Goal: Task Accomplishment & Management: Manage account settings

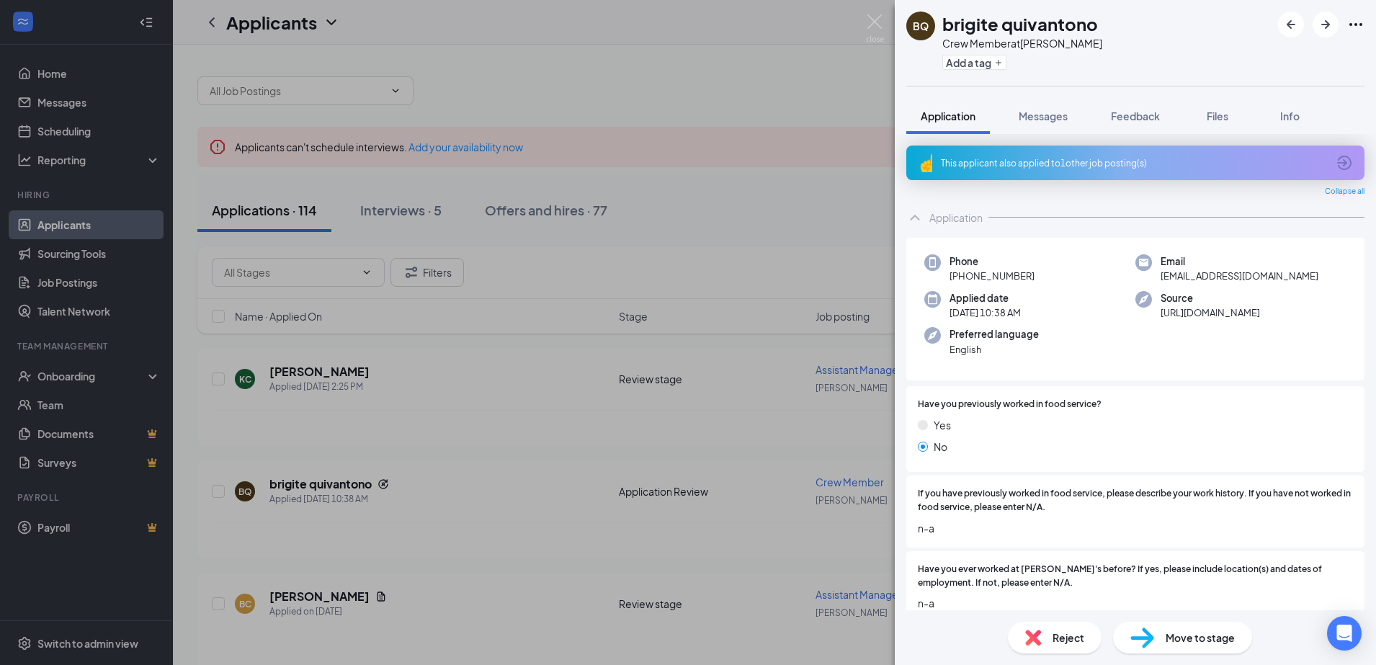
click at [295, 370] on div "BQ brigite quivantono Crew Member at [PERSON_NAME] Add a tag Application Messag…" at bounding box center [688, 332] width 1376 height 665
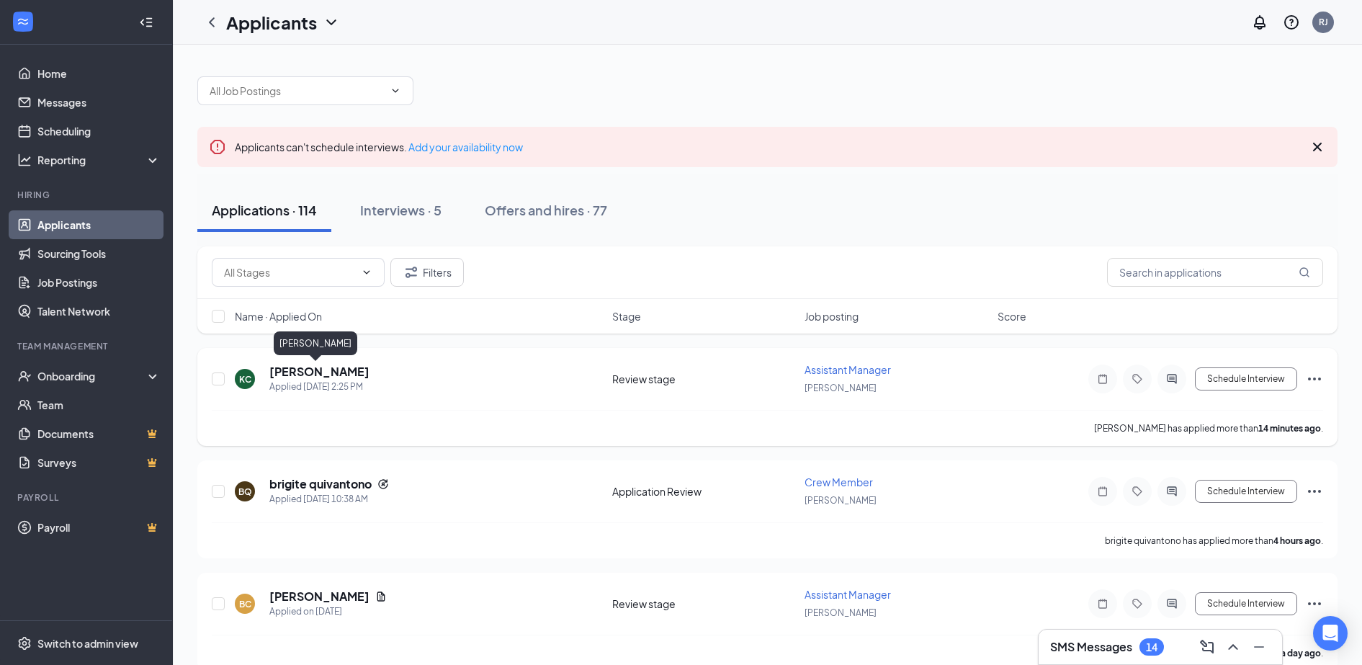
click at [296, 372] on h5 "[PERSON_NAME]" at bounding box center [319, 372] width 100 height 16
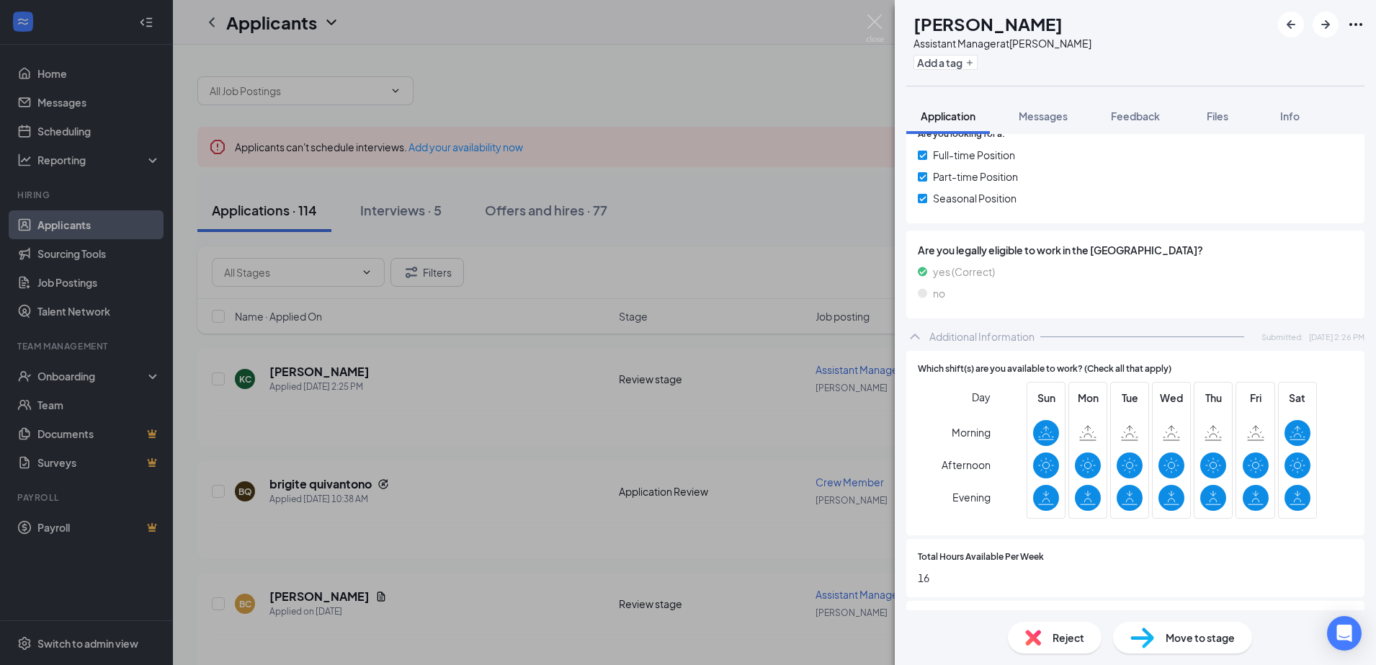
scroll to position [540, 0]
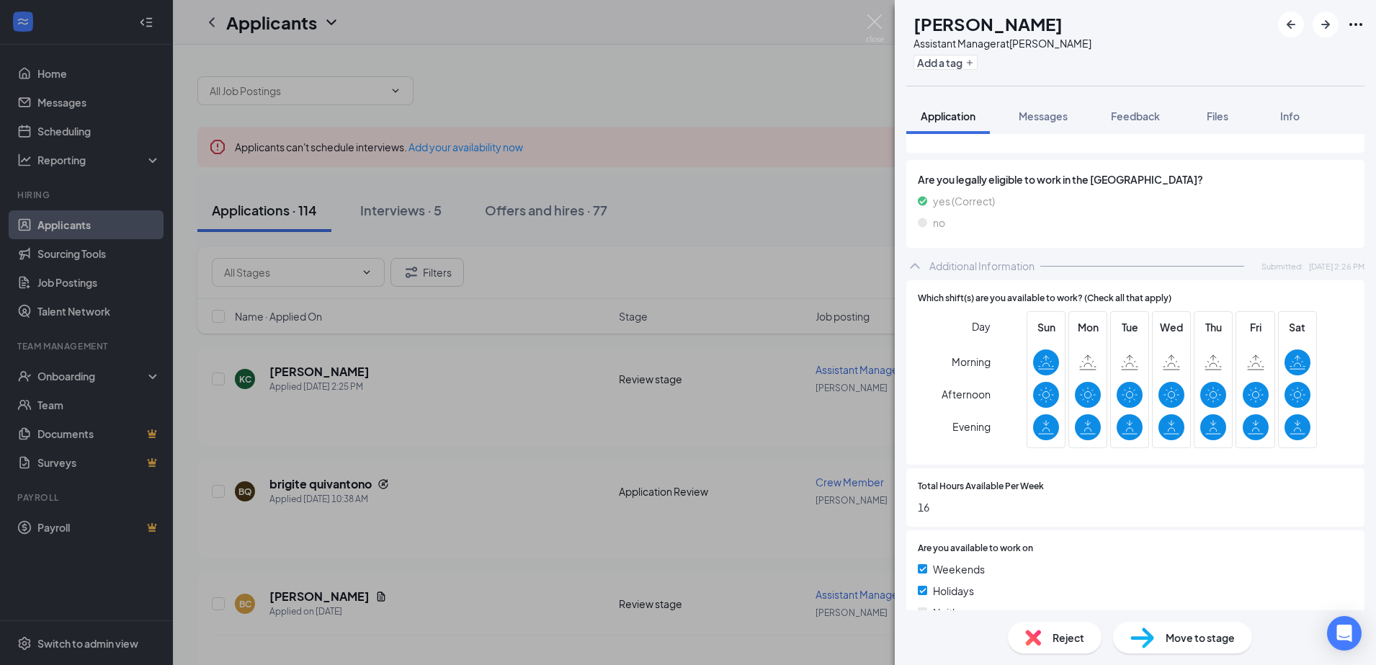
click at [293, 482] on div "[PERSON_NAME] [PERSON_NAME] Assistant Manager at [PERSON_NAME] Add a tag Applic…" at bounding box center [688, 332] width 1376 height 665
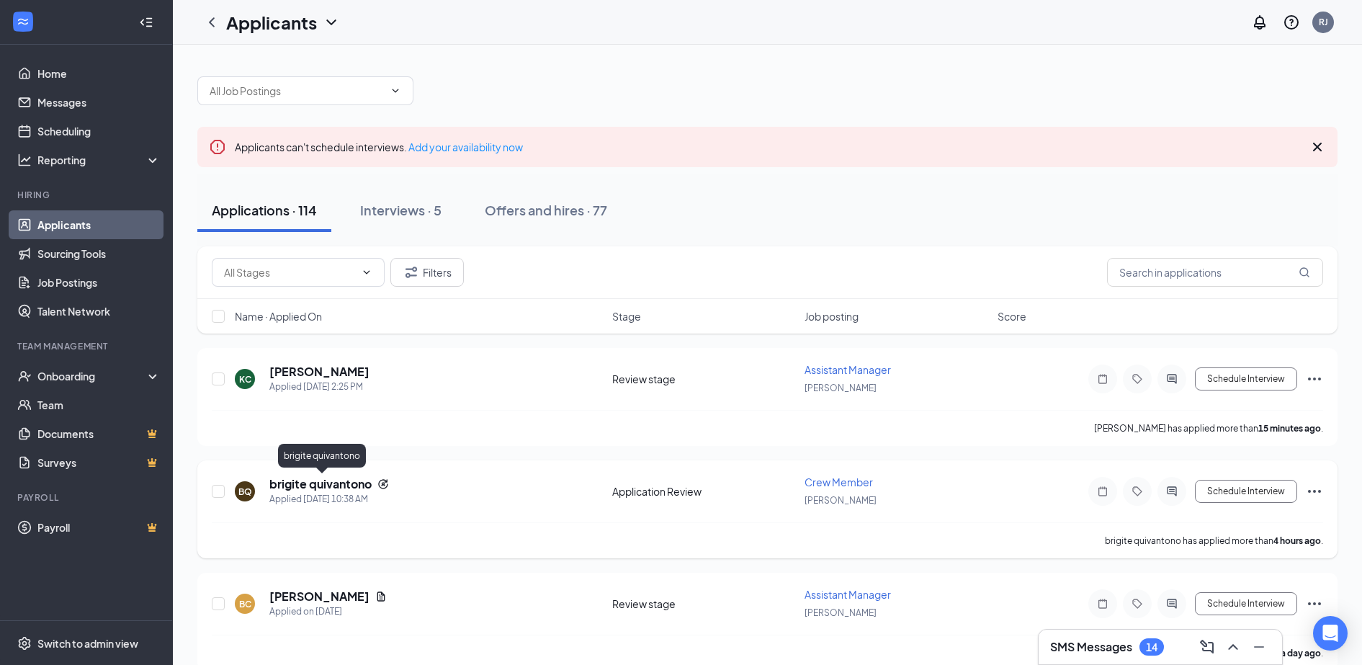
click at [290, 486] on h5 "brigite quivantono" at bounding box center [320, 484] width 102 height 16
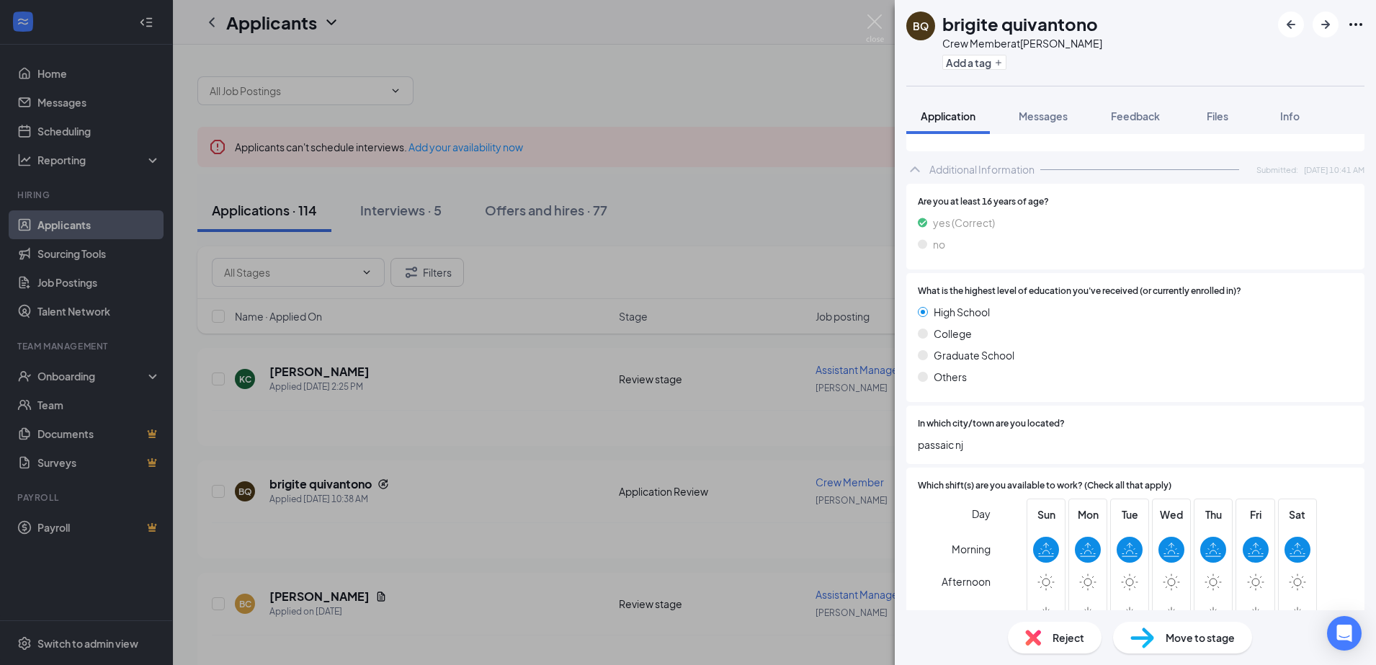
scroll to position [811, 0]
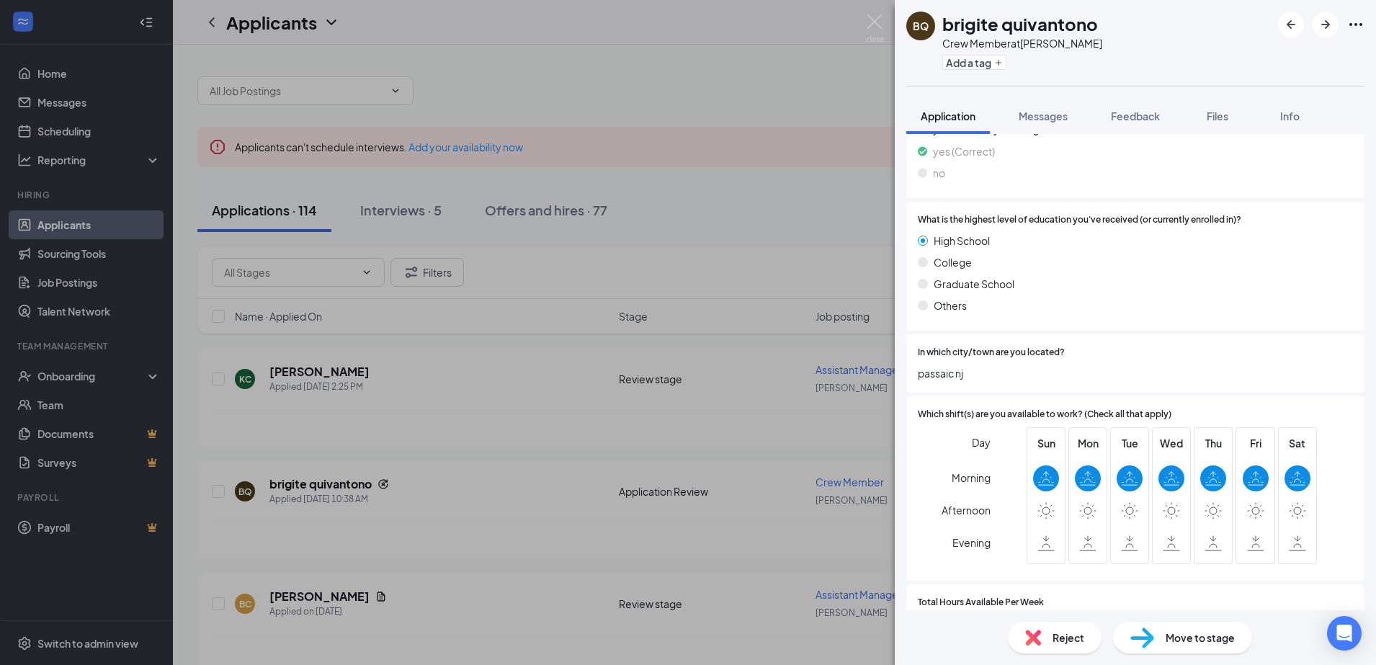
click at [287, 592] on div "BQ brigite quivantono Crew Member at [PERSON_NAME] Add a tag Application Messag…" at bounding box center [688, 332] width 1376 height 665
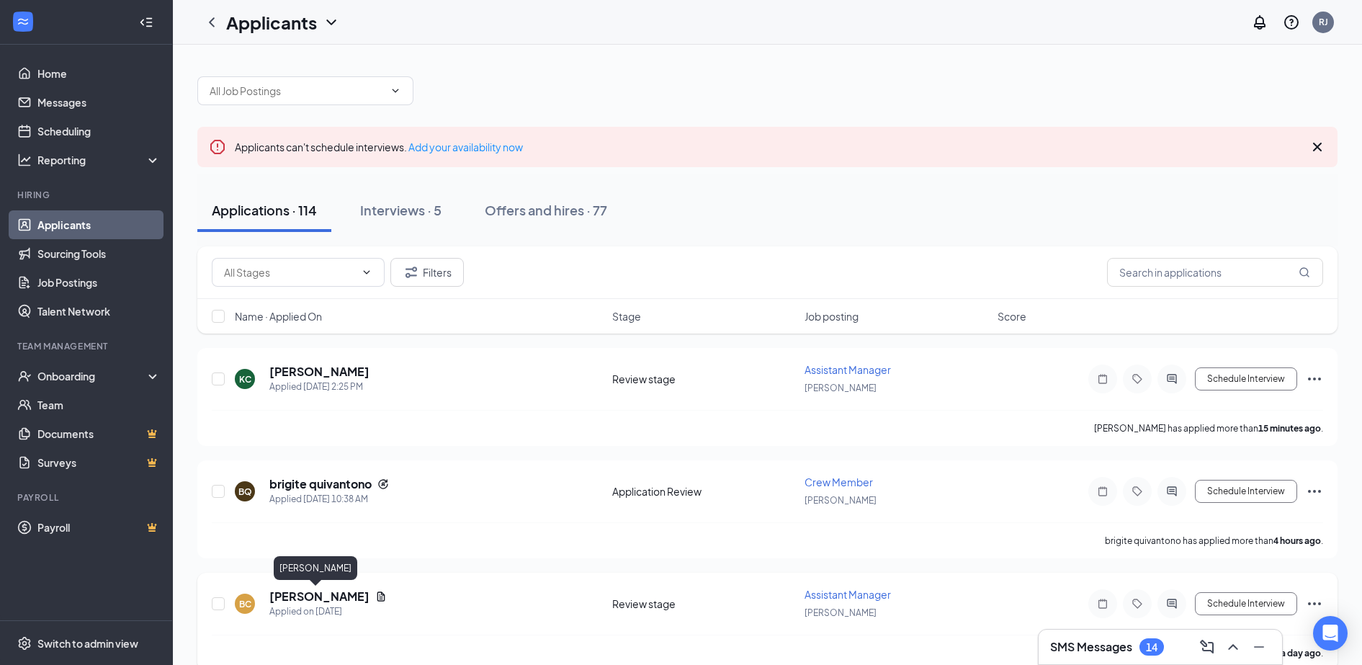
click at [290, 597] on h5 "[PERSON_NAME]" at bounding box center [319, 597] width 100 height 16
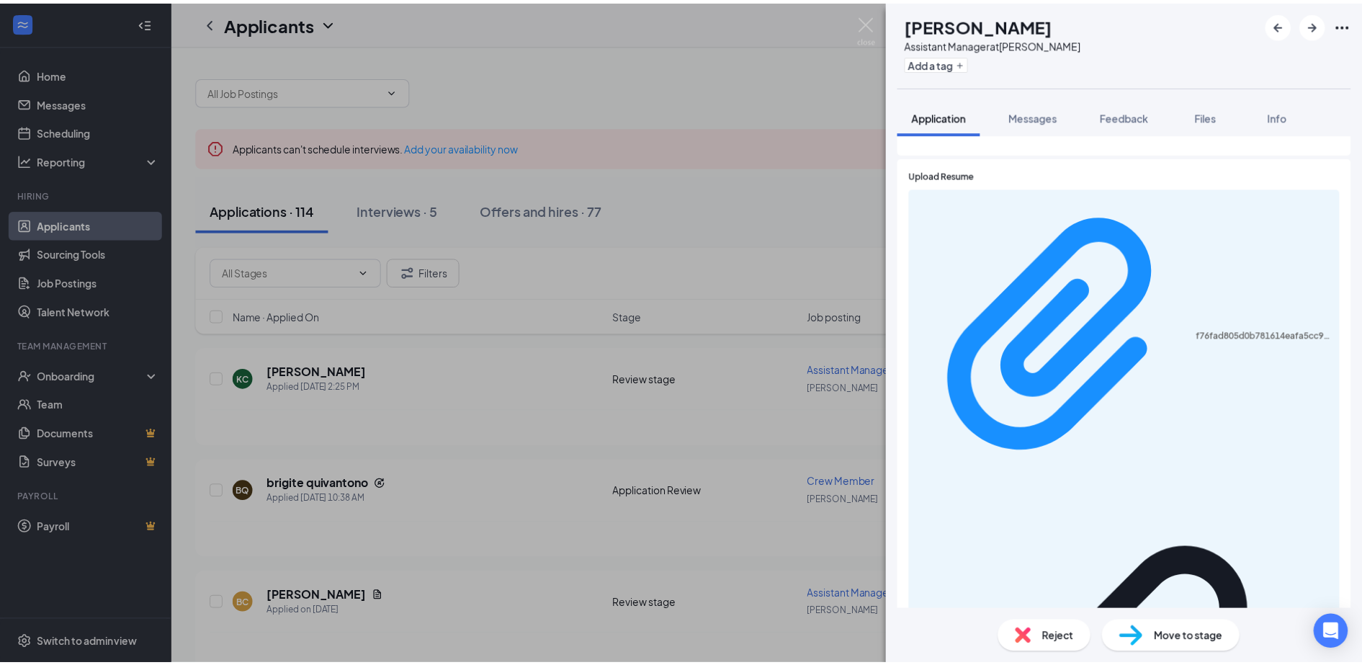
scroll to position [540, 0]
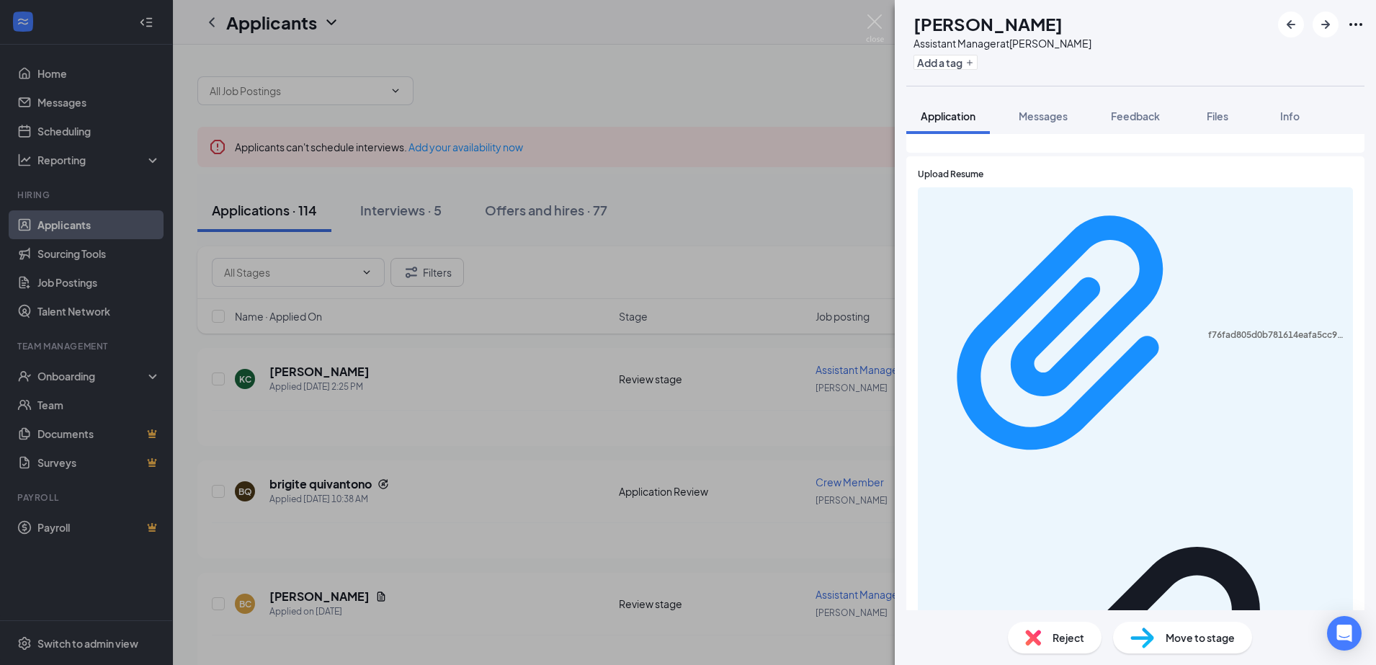
click at [770, 581] on div "BC [PERSON_NAME] Assistant Manager at [PERSON_NAME] Add a tag Application Messa…" at bounding box center [688, 332] width 1376 height 665
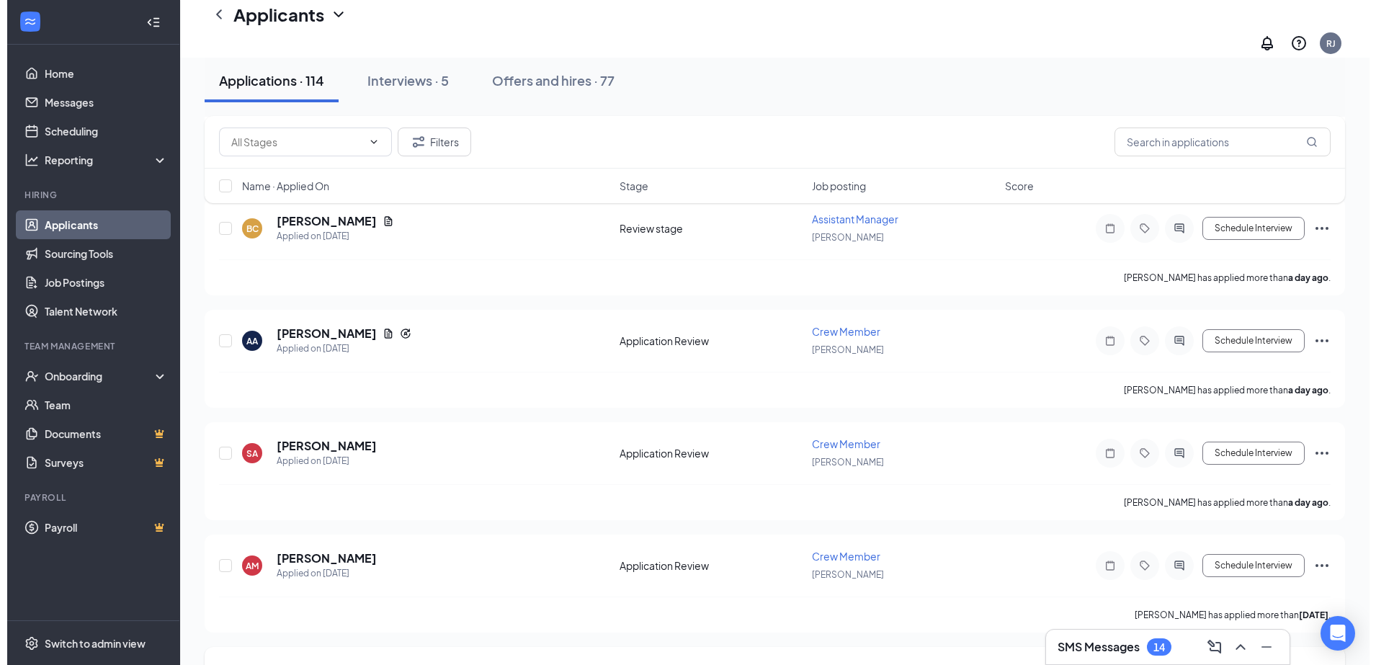
scroll to position [450, 0]
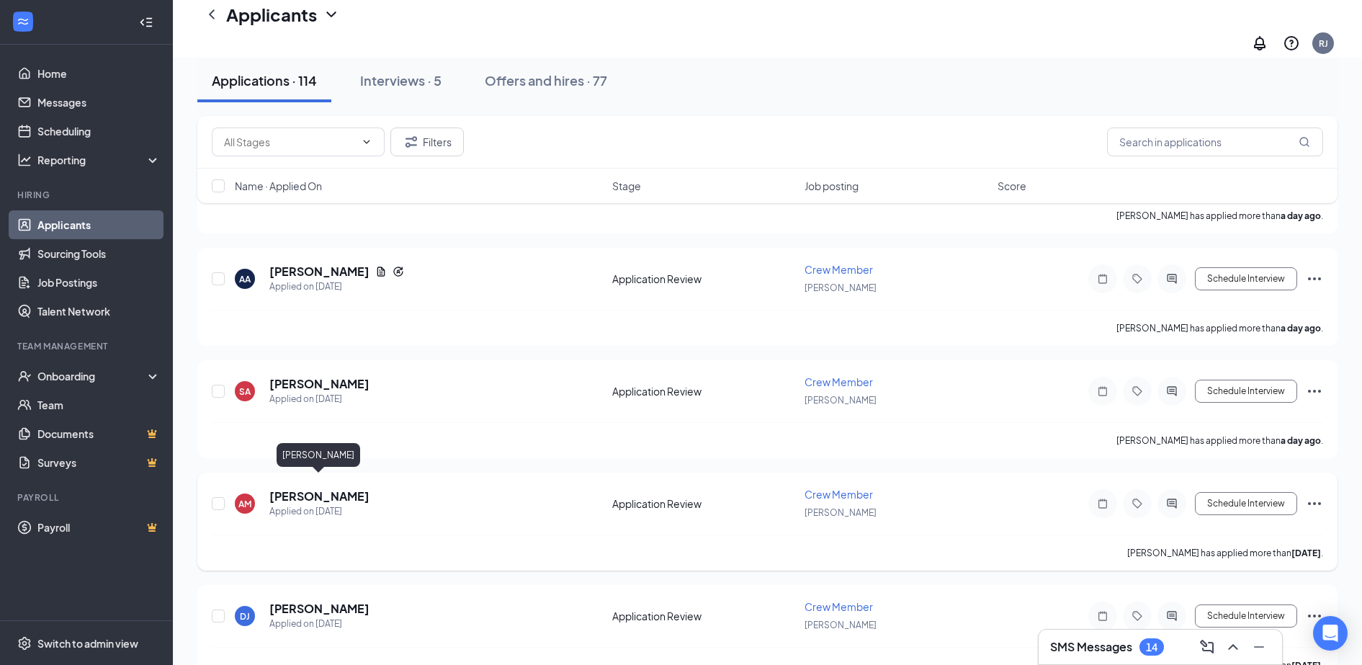
click at [310, 488] on h5 "[PERSON_NAME]" at bounding box center [319, 496] width 100 height 16
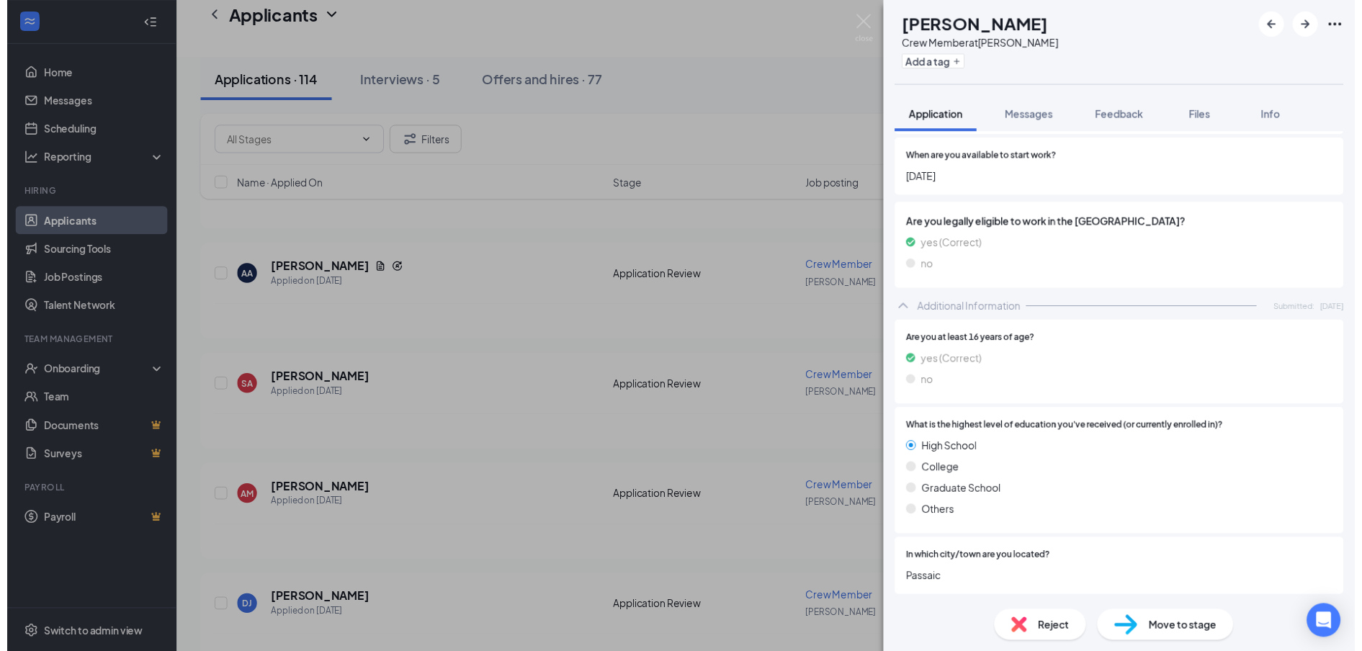
scroll to position [646, 0]
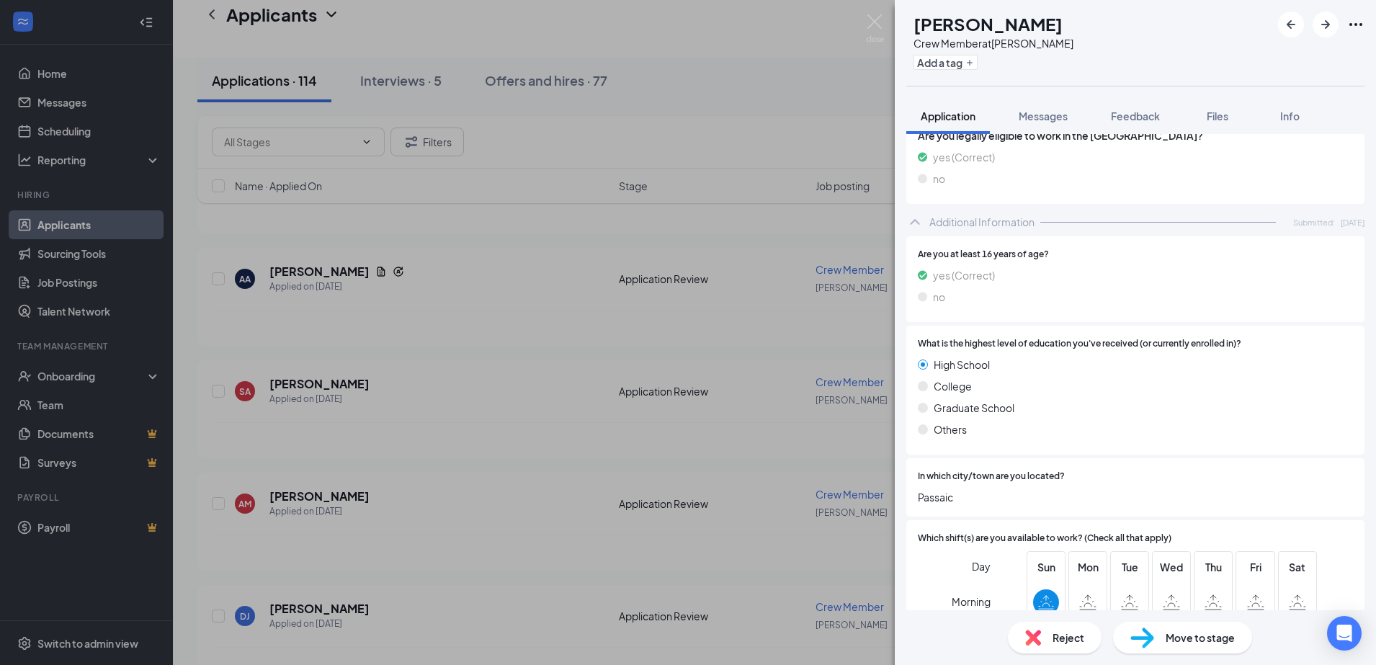
click at [633, 446] on div "AM [PERSON_NAME] Crew Member at [GEOGRAPHIC_DATA] Add a tag Application Message…" at bounding box center [688, 332] width 1376 height 665
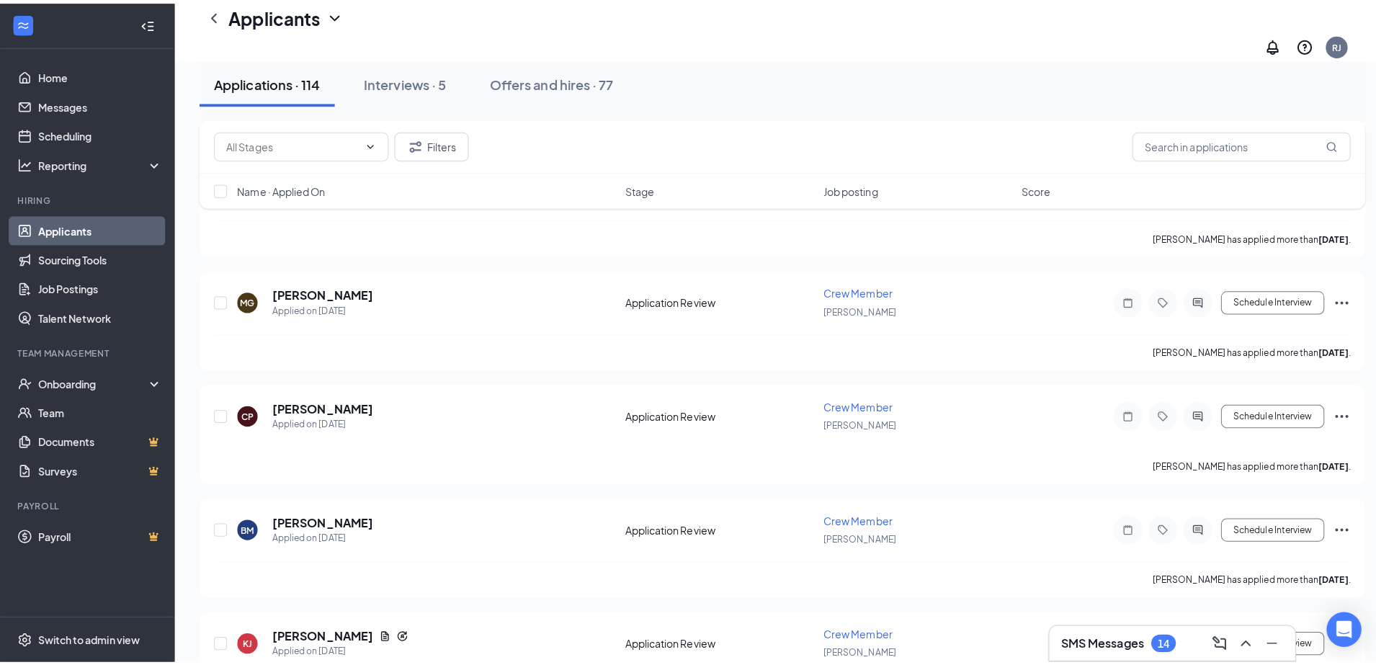
scroll to position [901, 0]
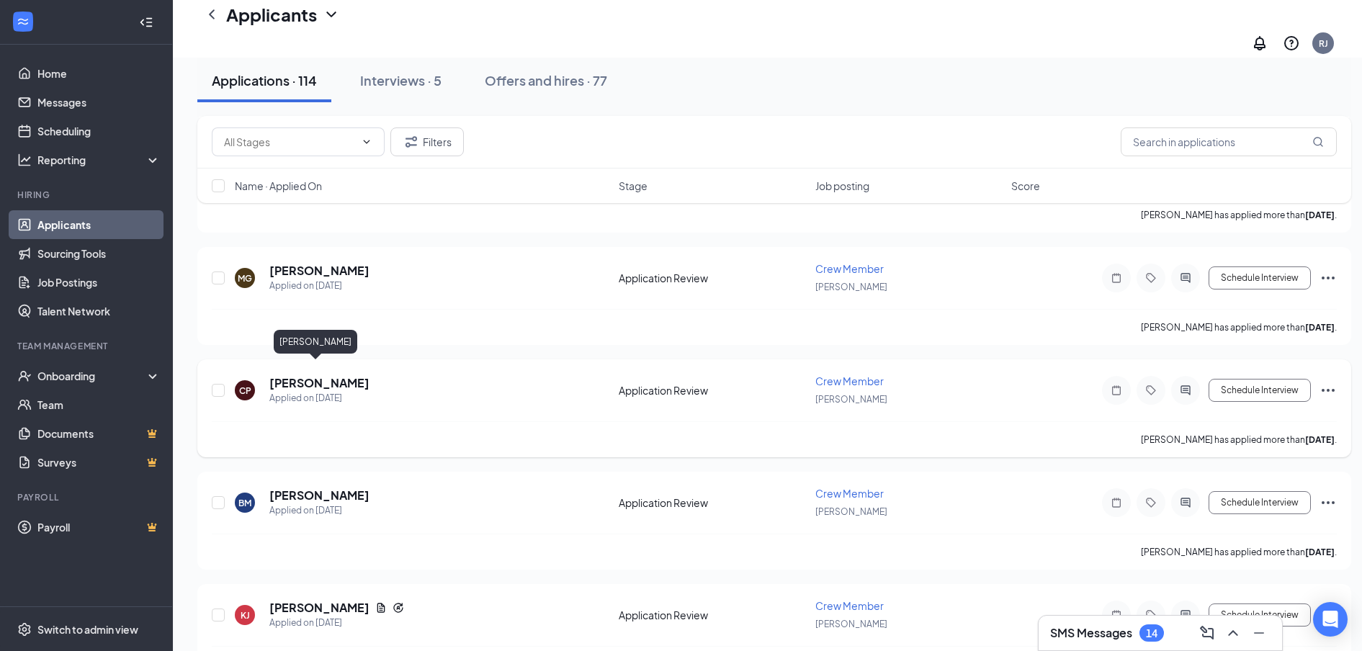
click at [285, 375] on h5 "[PERSON_NAME]" at bounding box center [319, 383] width 100 height 16
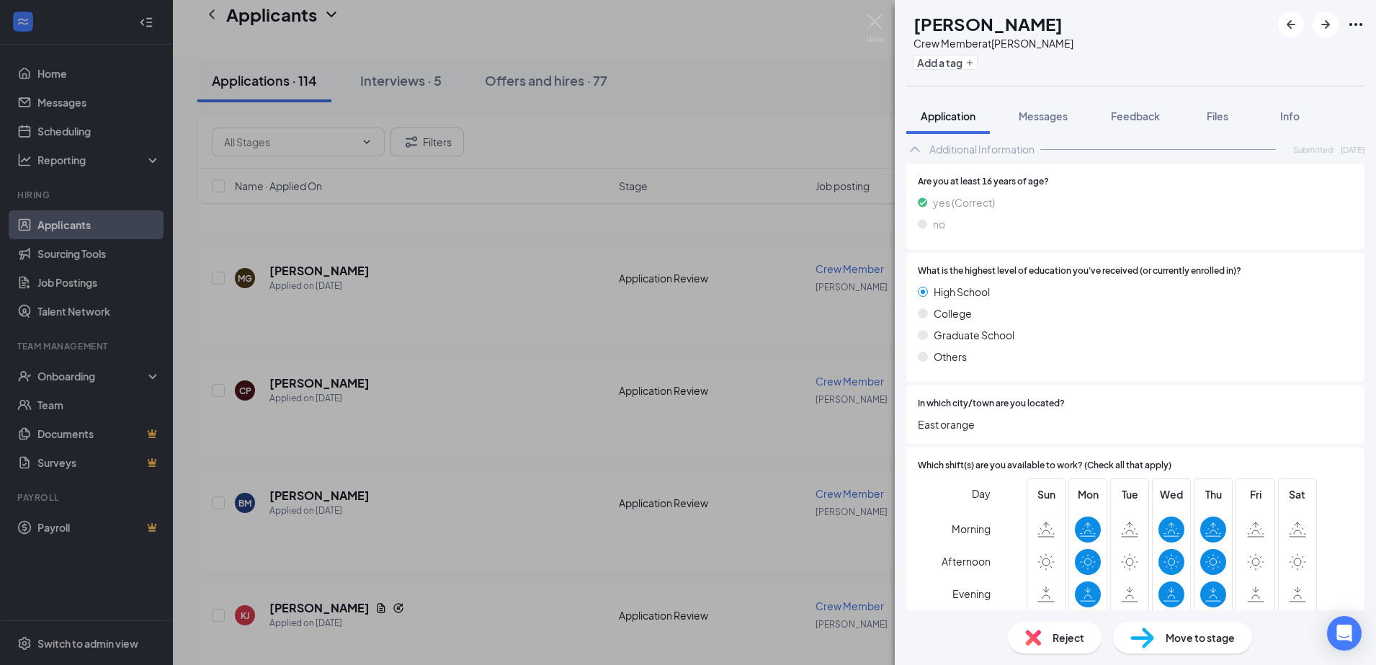
scroll to position [989, 0]
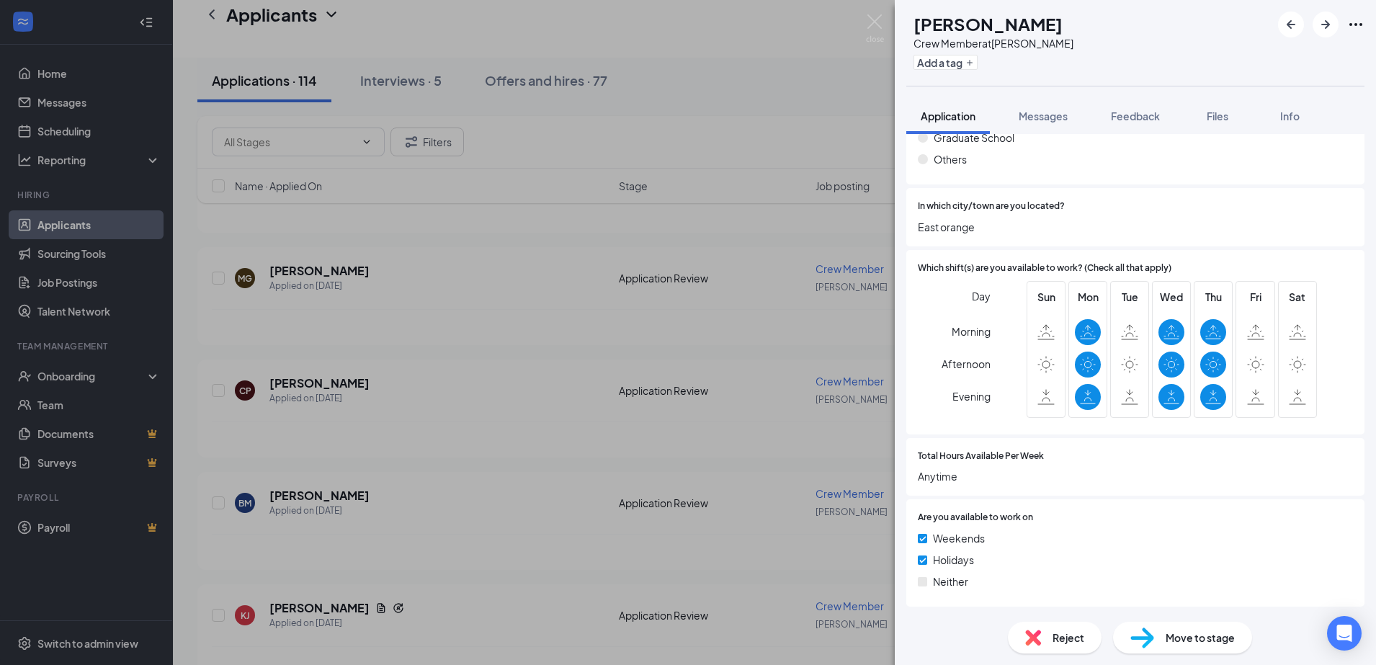
click at [316, 590] on div "CP [PERSON_NAME] Crew Member at [PERSON_NAME] Add a tag Application Messages Fe…" at bounding box center [688, 332] width 1376 height 665
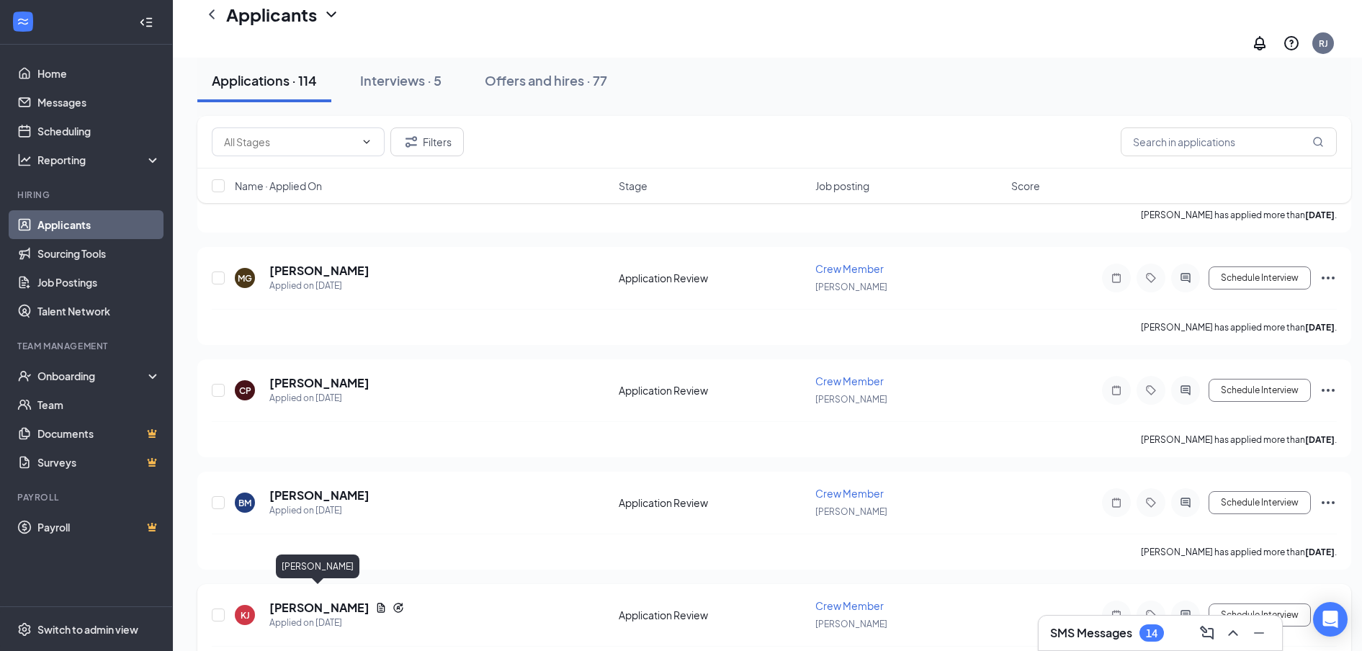
click at [316, 600] on h5 "[PERSON_NAME]" at bounding box center [319, 608] width 100 height 16
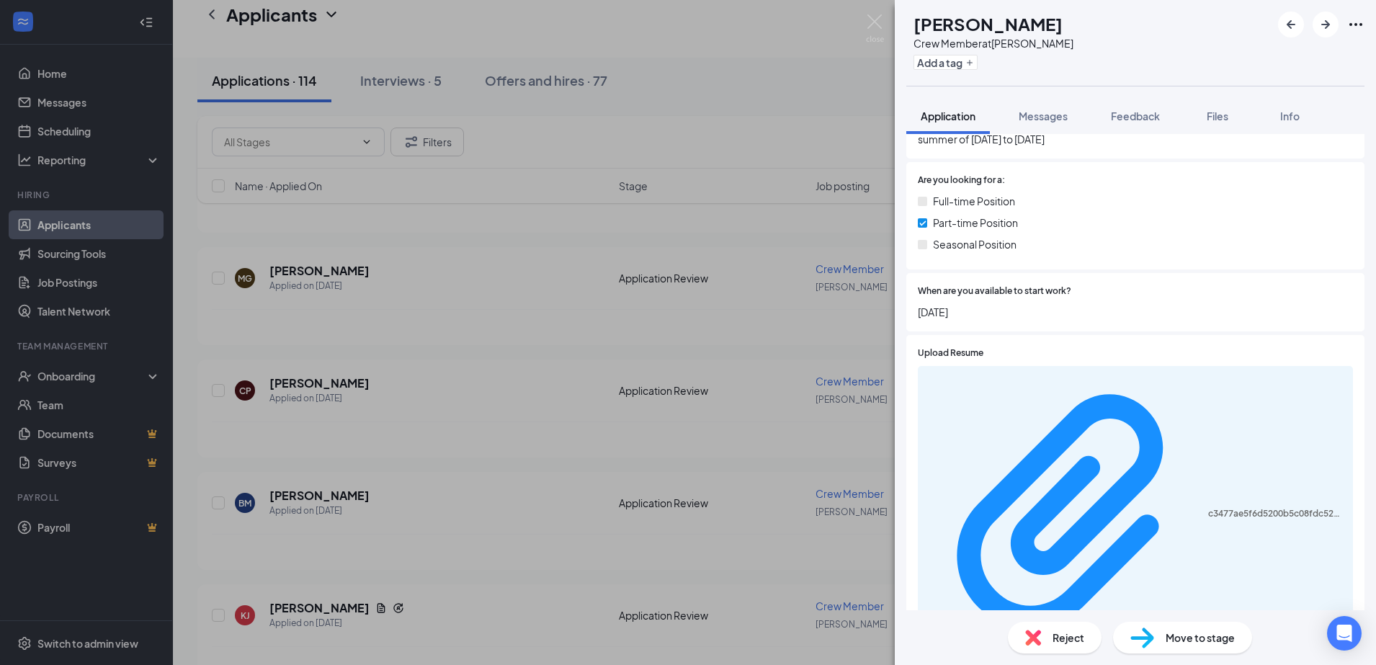
scroll to position [540, 0]
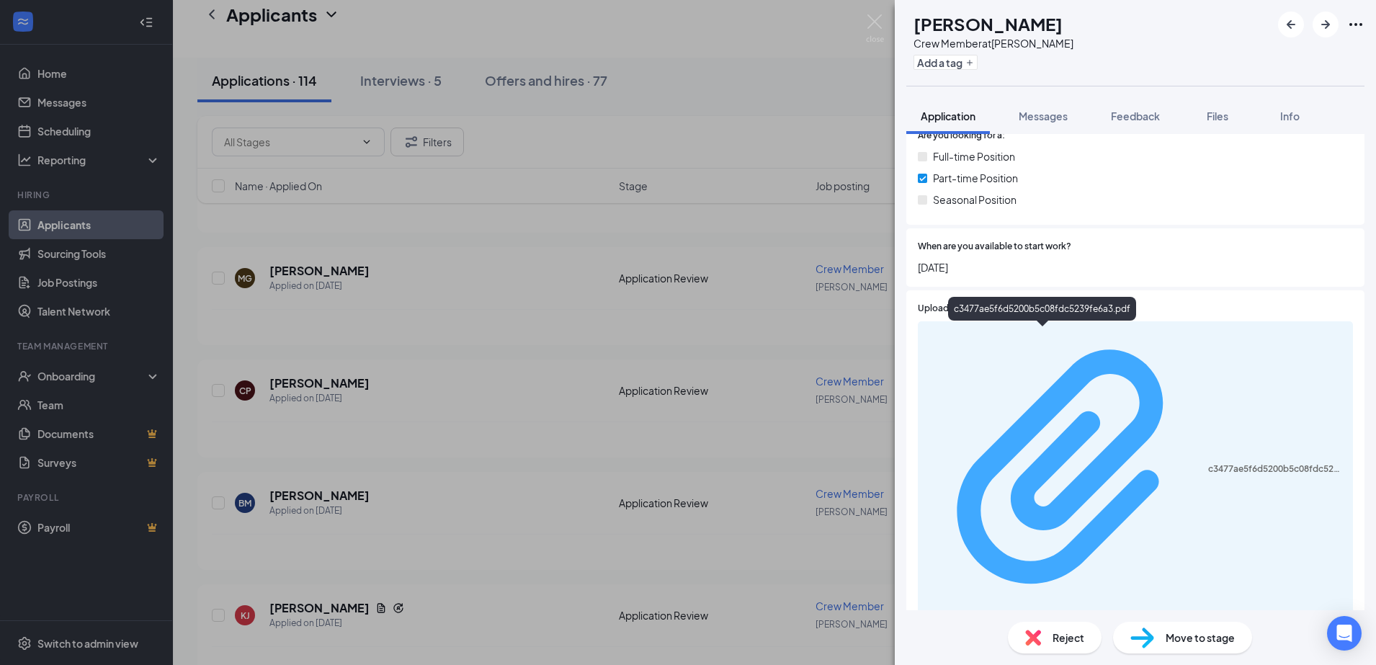
click at [1208, 463] on div "c3477ae5f6d5200b5c08fdc5239fe6a3.pdf" at bounding box center [1276, 469] width 136 height 12
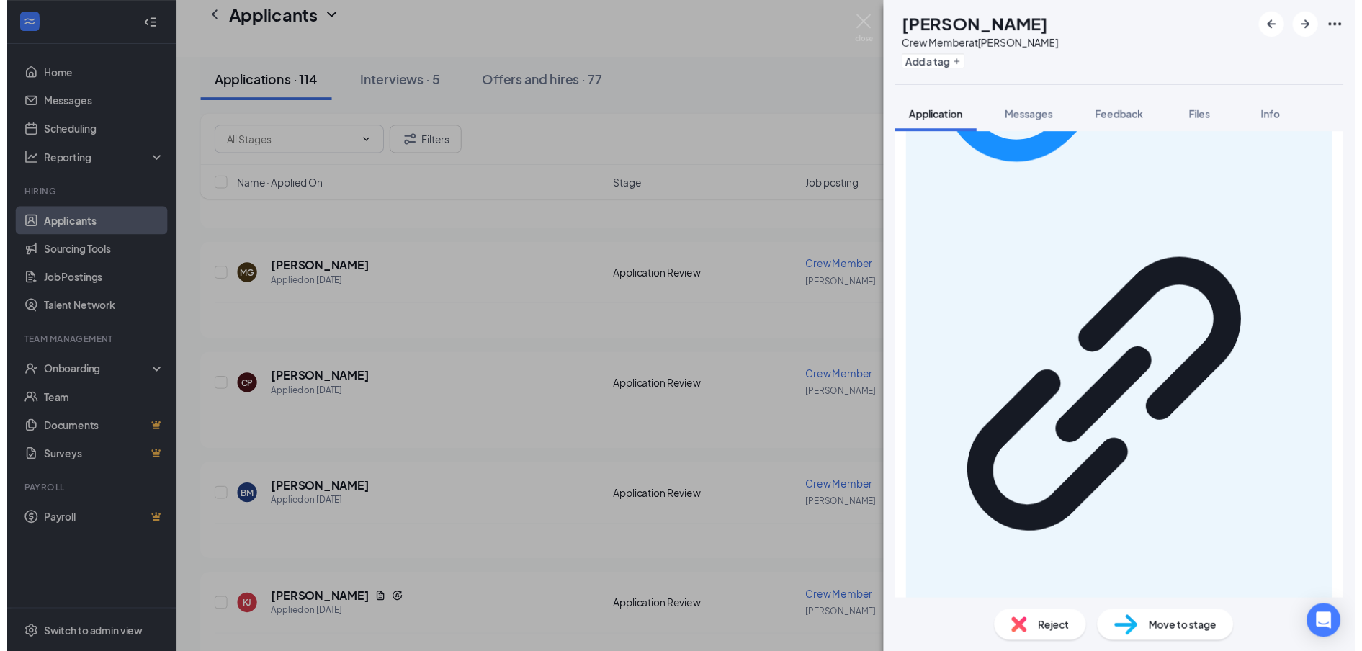
scroll to position [991, 0]
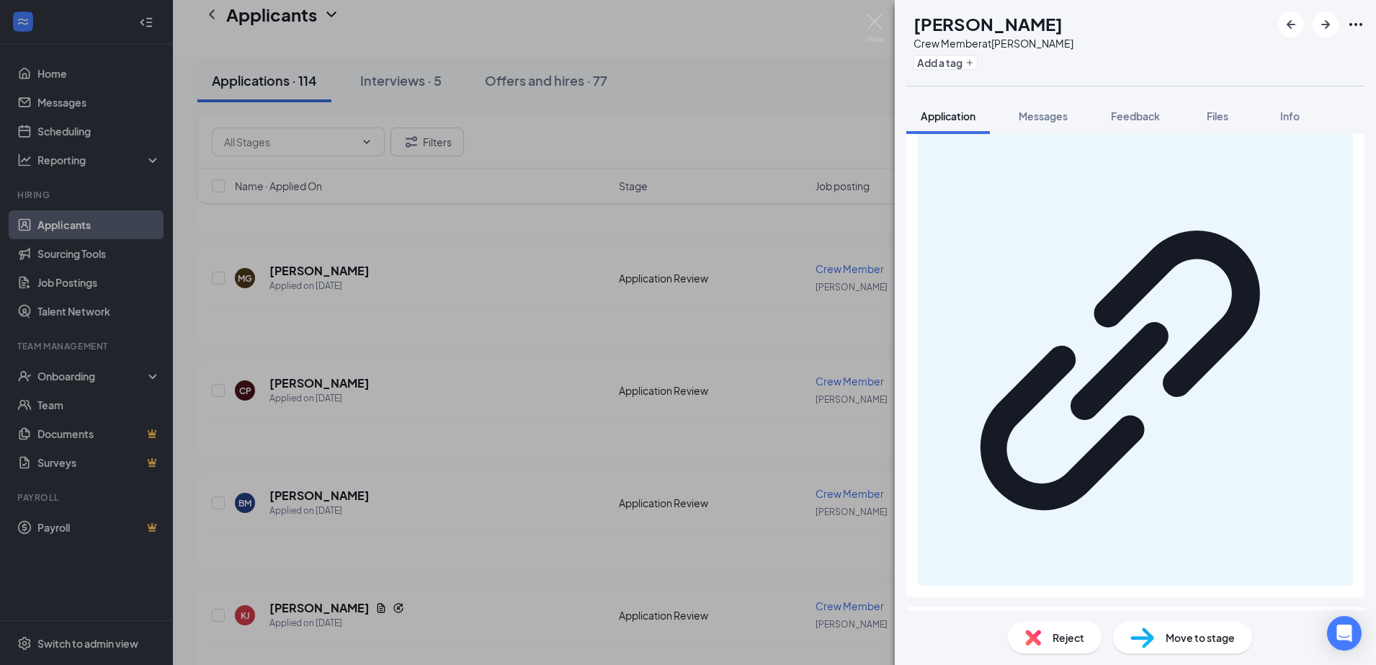
click at [637, 511] on div "[PERSON_NAME] Crew Member at [PERSON_NAME] Add a tag Application Messages Feedb…" at bounding box center [688, 332] width 1376 height 665
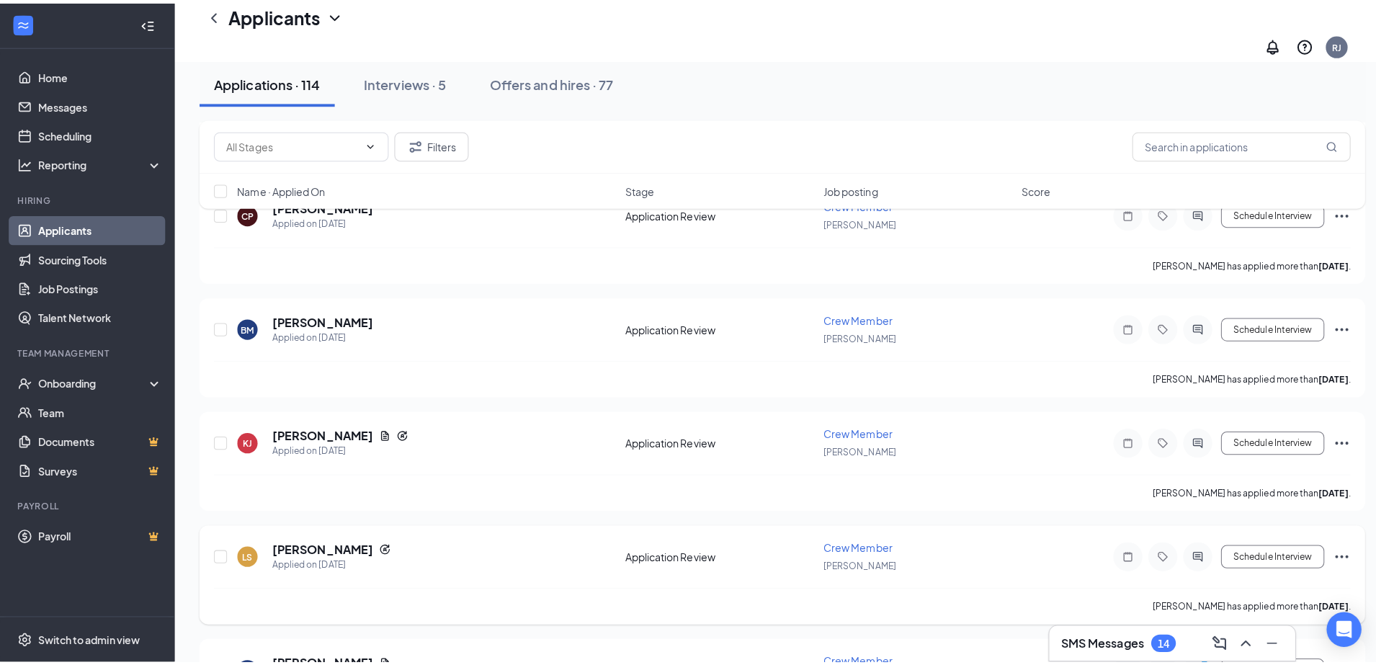
scroll to position [1171, 0]
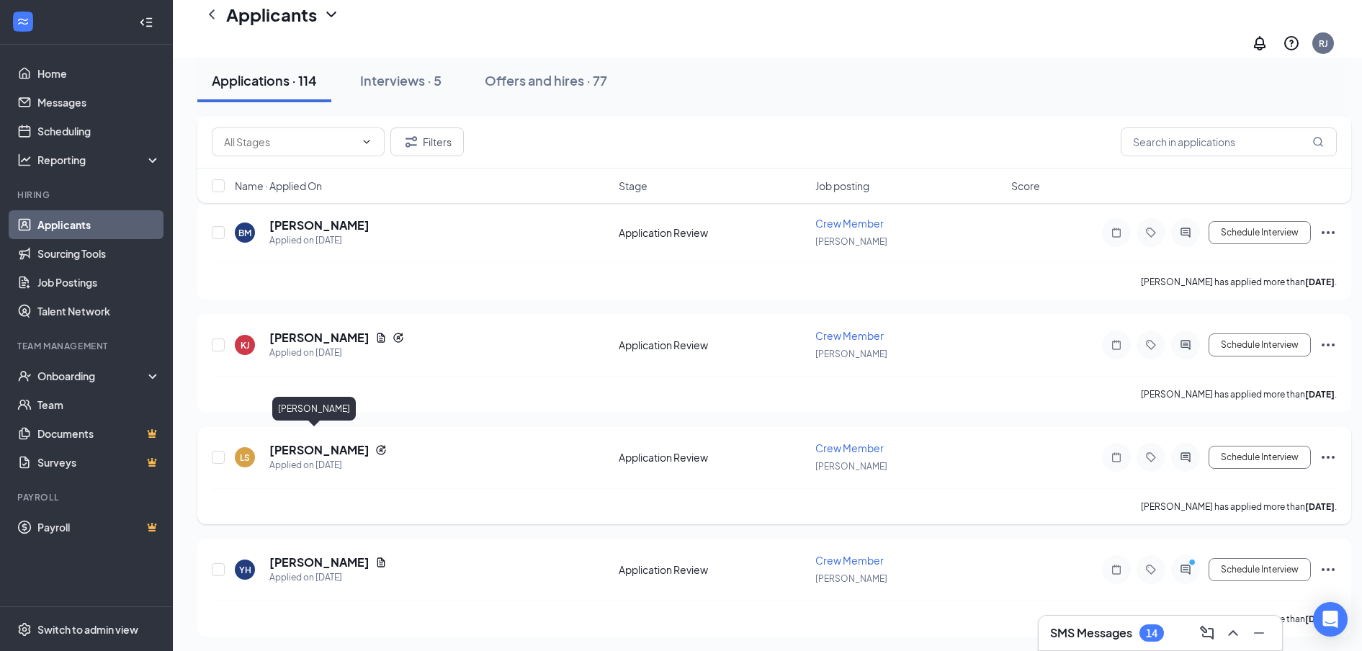
click at [309, 442] on h5 "[PERSON_NAME]" at bounding box center [319, 450] width 100 height 16
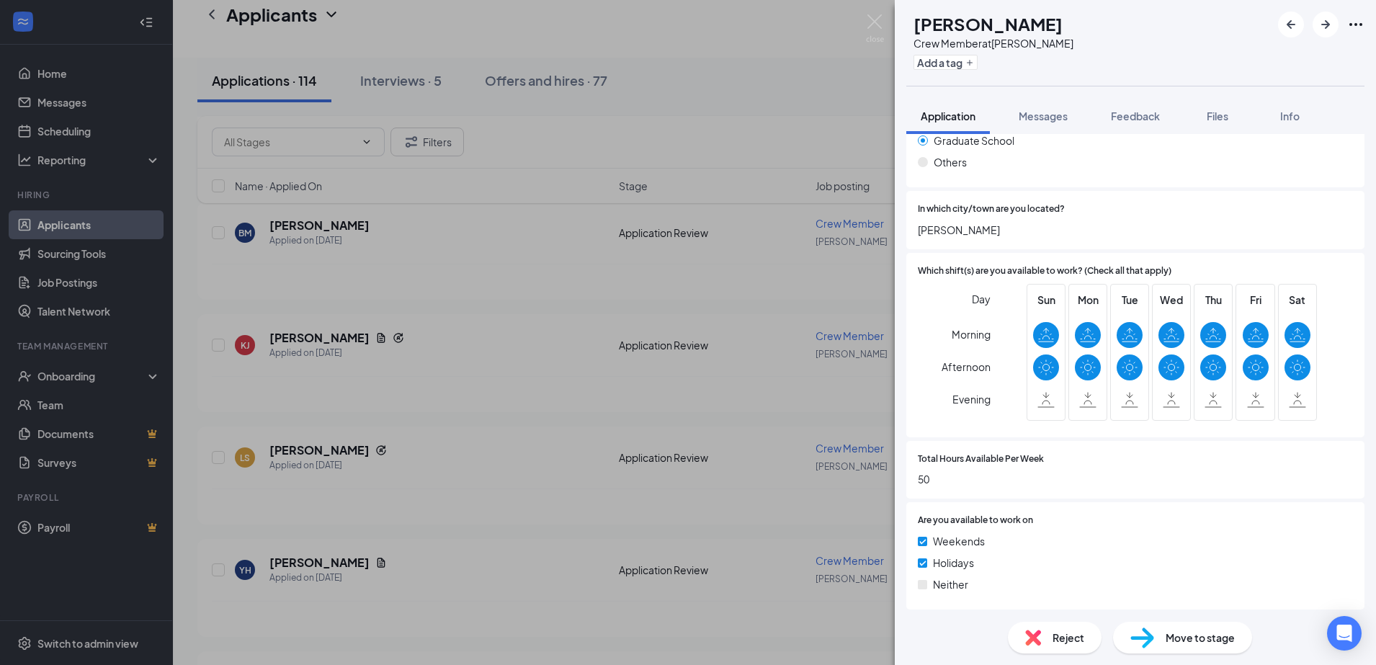
scroll to position [957, 0]
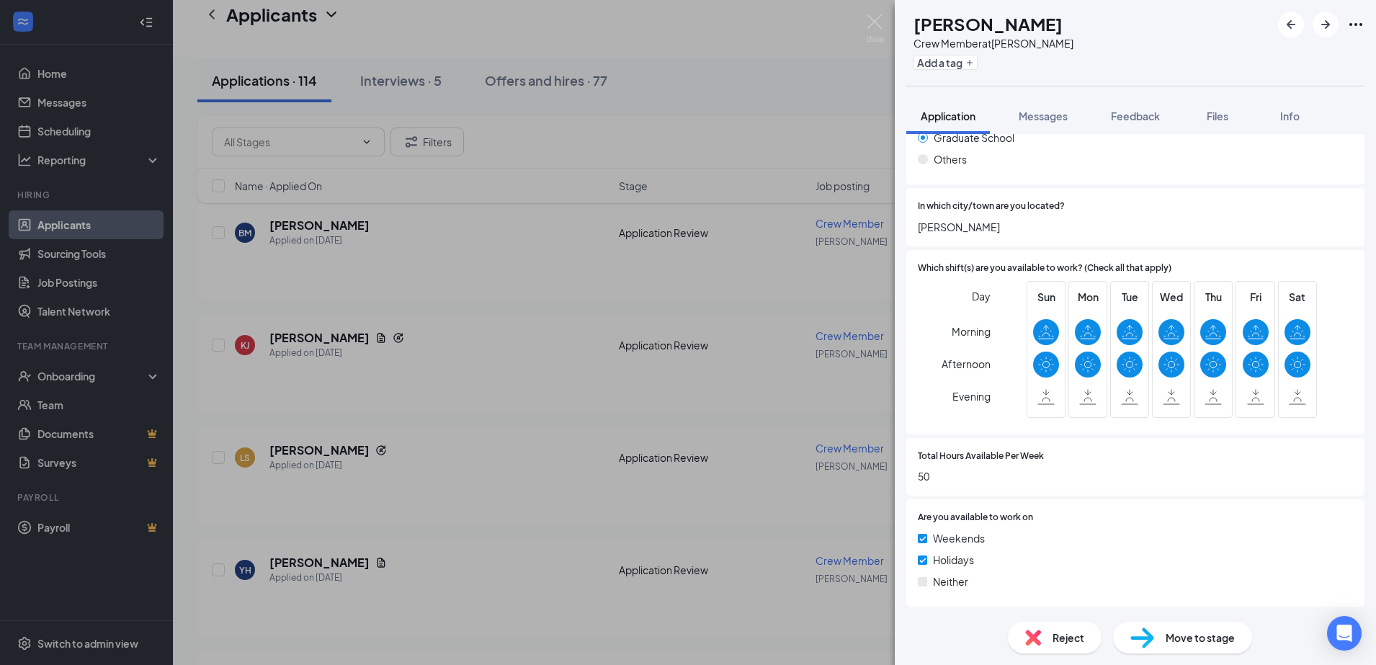
click at [479, 473] on div "[PERSON_NAME] Crew Member at [GEOGRAPHIC_DATA] Add a tag Application Messages F…" at bounding box center [688, 332] width 1376 height 665
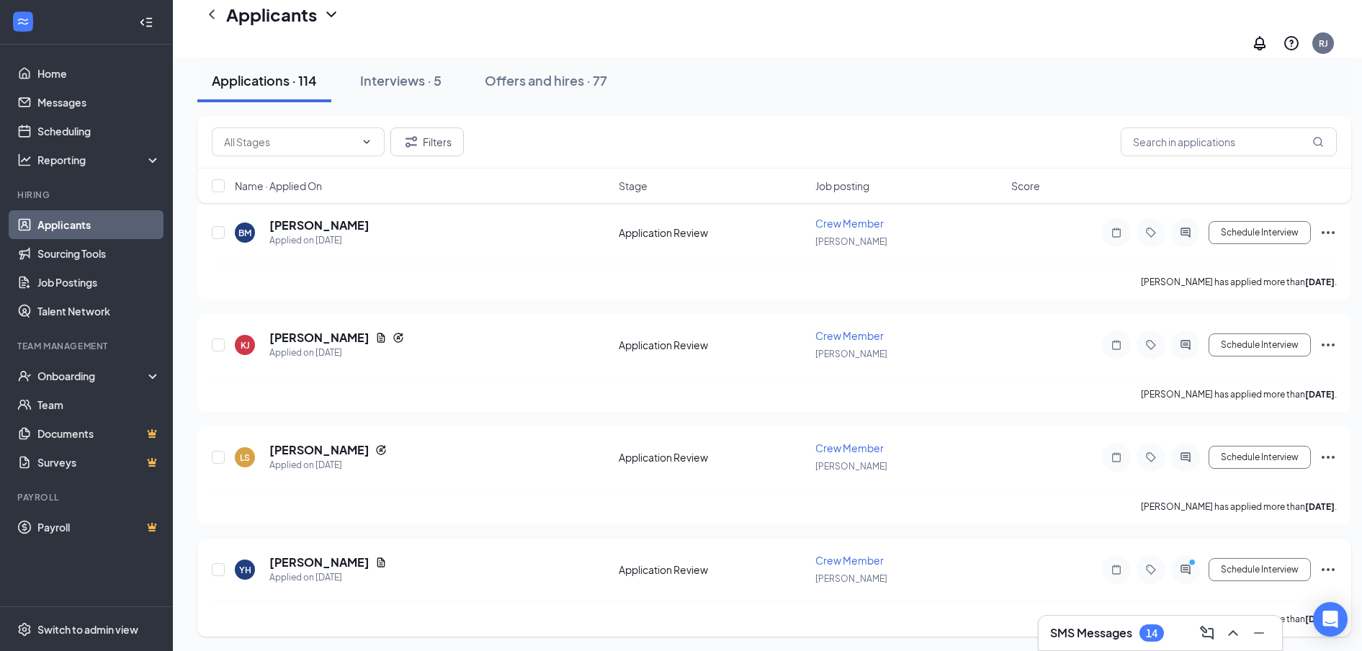
click at [475, 575] on div "YH [PERSON_NAME] Applied on [DATE] Application Review Crew Member [PERSON_NAME]…" at bounding box center [774, 577] width 1125 height 48
click at [323, 555] on h5 "[PERSON_NAME]" at bounding box center [319, 563] width 100 height 16
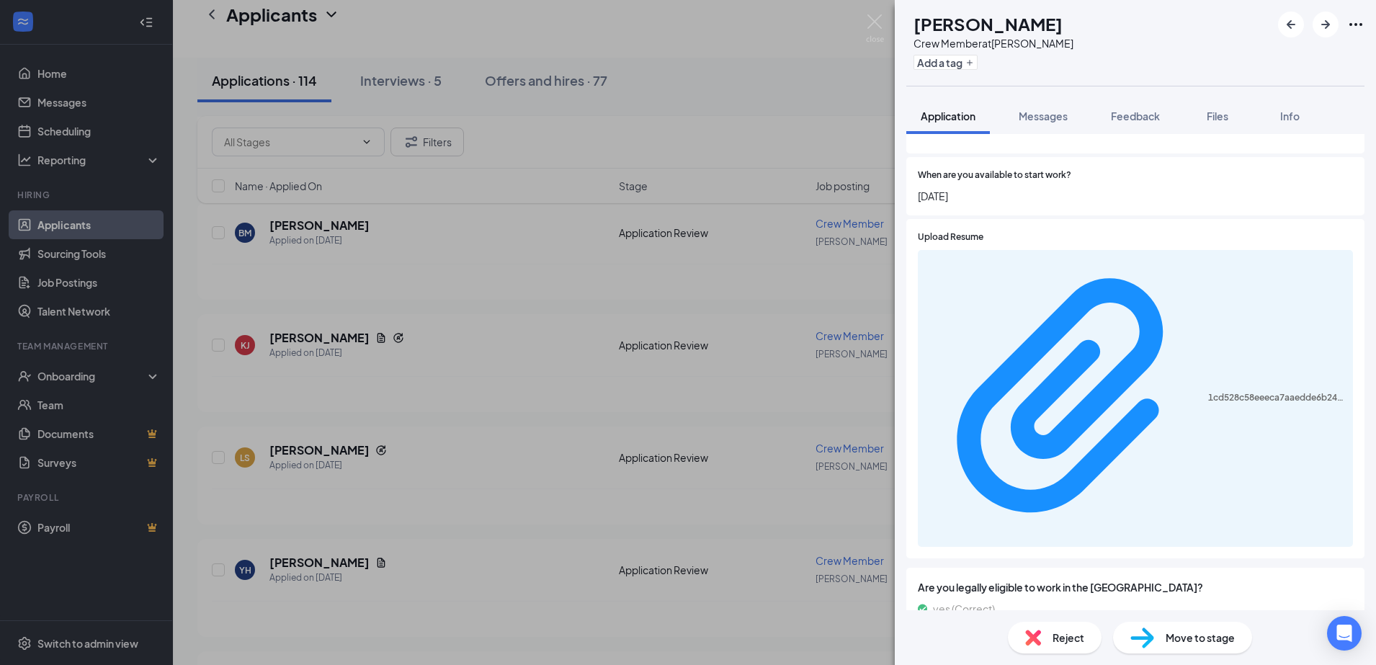
scroll to position [540, 0]
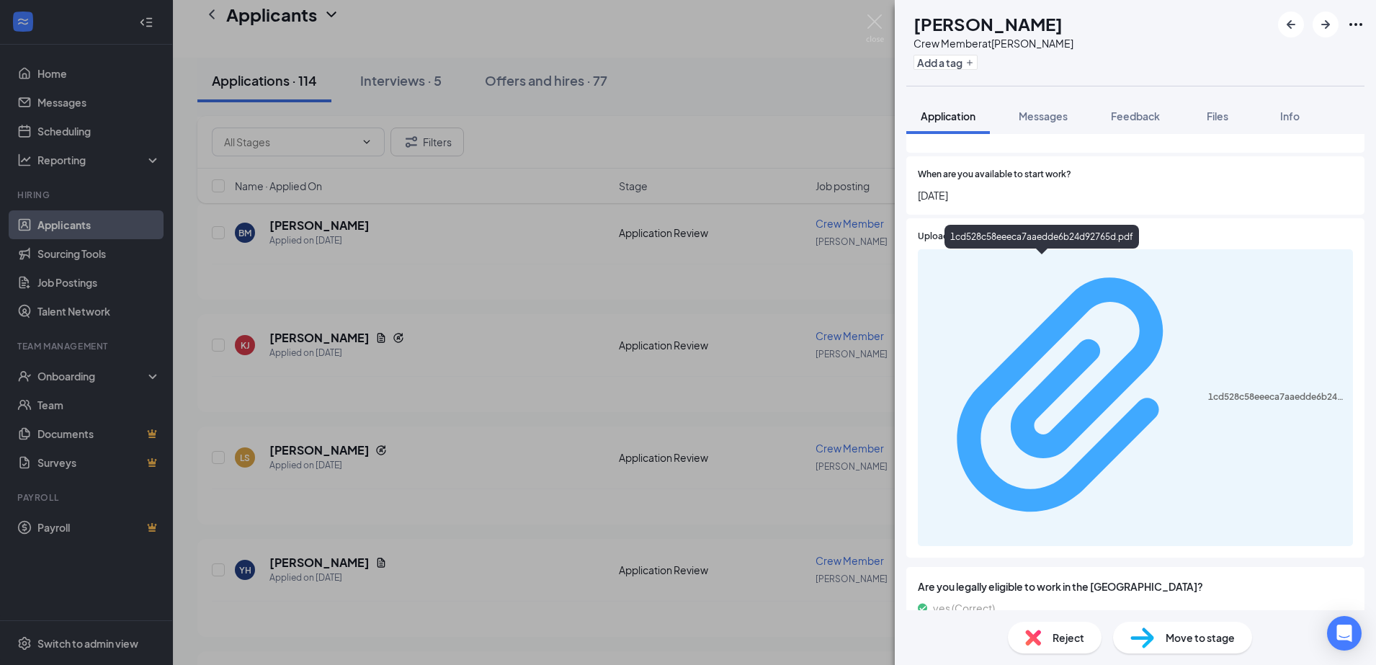
click at [1208, 391] on div "1cd528c58eeeca7aaedde6b24d92765d.pdf" at bounding box center [1276, 397] width 136 height 12
